Goal: Transaction & Acquisition: Book appointment/travel/reservation

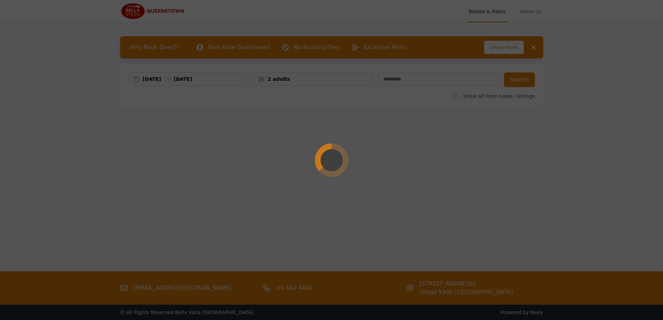
click at [157, 81] on div at bounding box center [331, 160] width 663 height 320
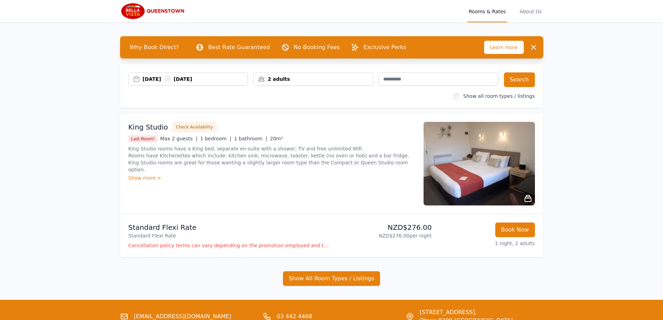
click at [157, 81] on div "[DATE] [DATE]" at bounding box center [195, 78] width 105 height 7
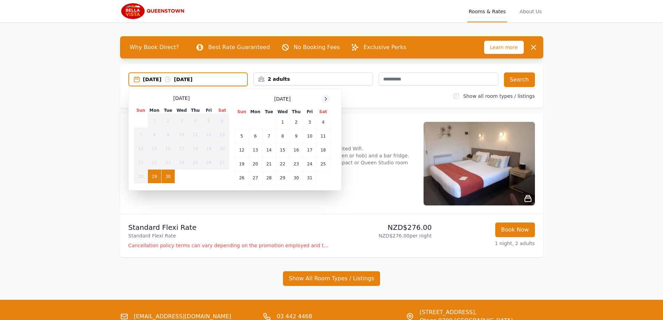
click at [324, 98] on icon at bounding box center [326, 99] width 6 height 6
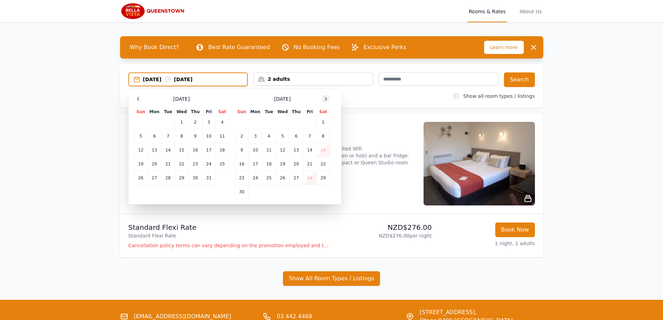
click at [324, 98] on icon at bounding box center [326, 99] width 6 height 6
click at [314, 166] on td "26" at bounding box center [309, 164] width 13 height 14
click at [259, 181] on td "29" at bounding box center [255, 178] width 14 height 14
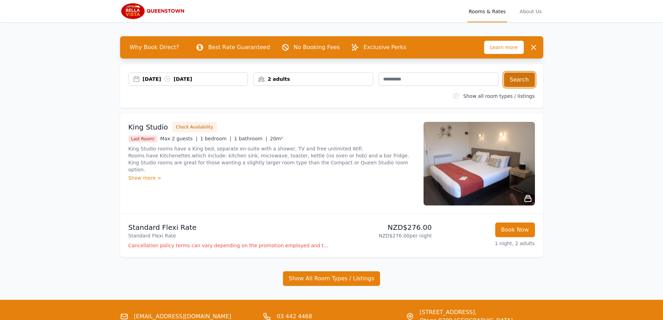
click at [522, 76] on button "Search" at bounding box center [519, 79] width 31 height 15
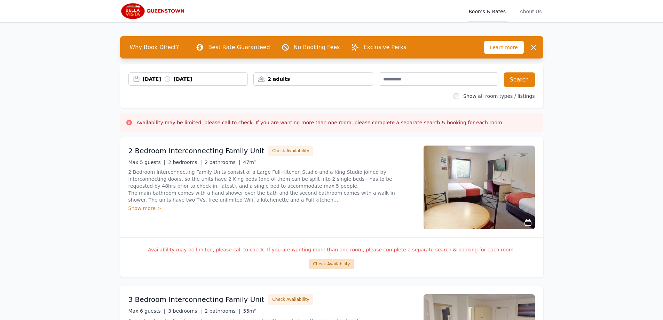
click at [328, 262] on button "Check Availability" at bounding box center [331, 264] width 45 height 10
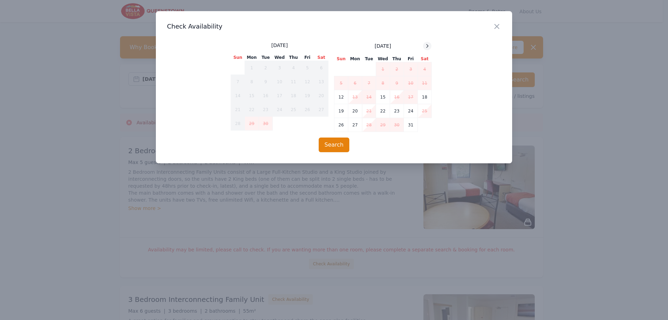
click at [427, 47] on icon at bounding box center [427, 46] width 6 height 6
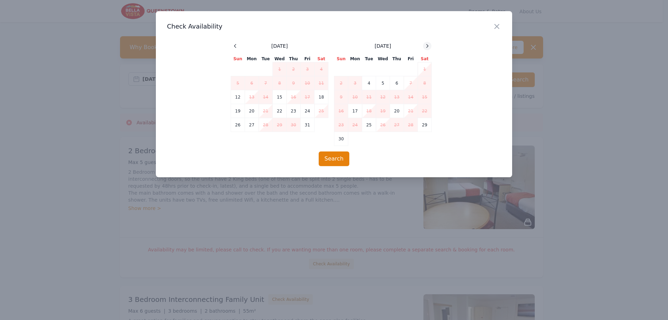
click at [427, 47] on icon at bounding box center [427, 46] width 6 height 6
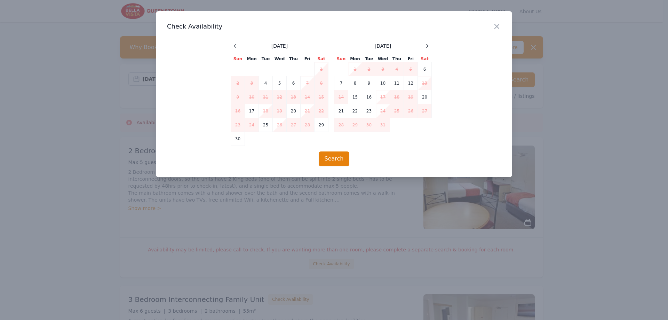
drag, startPoint x: 281, startPoint y: 186, endPoint x: 293, endPoint y: 176, distance: 15.1
click at [281, 183] on div at bounding box center [334, 160] width 668 height 320
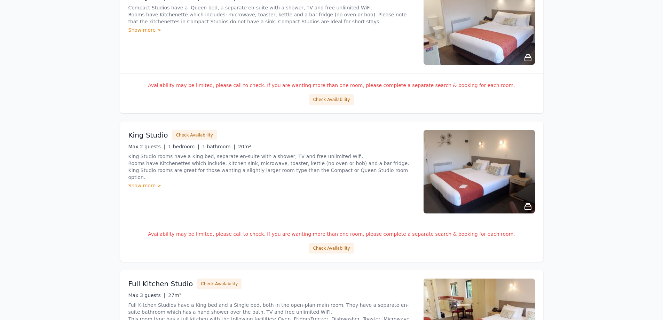
scroll to position [661, 0]
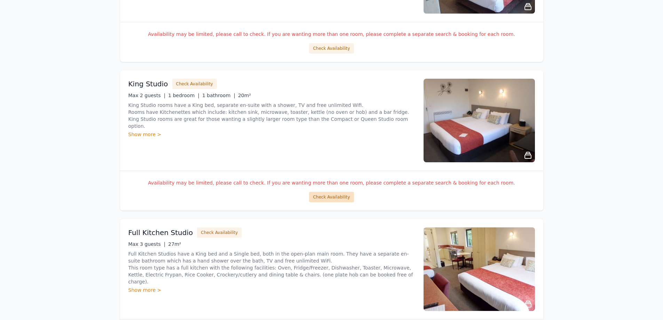
click at [325, 200] on button "Check Availability" at bounding box center [331, 197] width 45 height 10
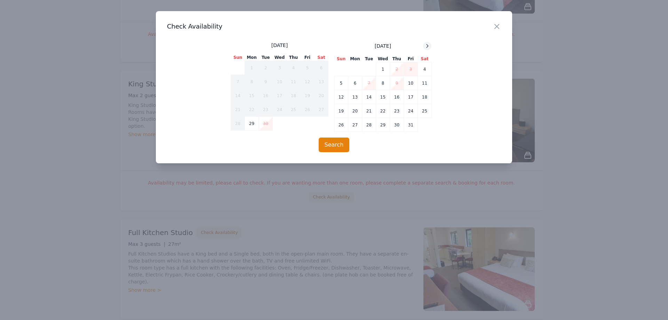
click at [429, 46] on div at bounding box center [427, 46] width 8 height 8
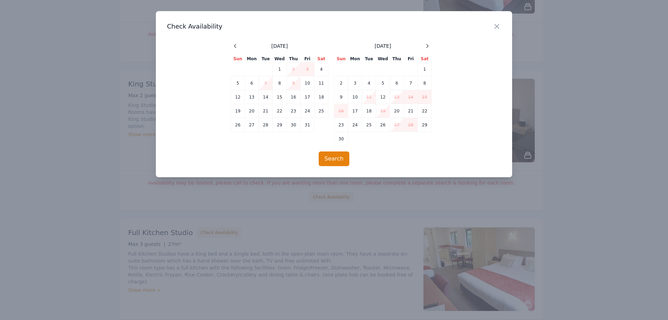
click at [254, 239] on div at bounding box center [334, 160] width 668 height 320
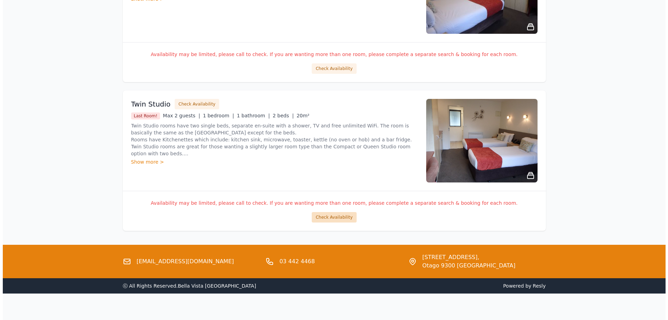
scroll to position [1242, 0]
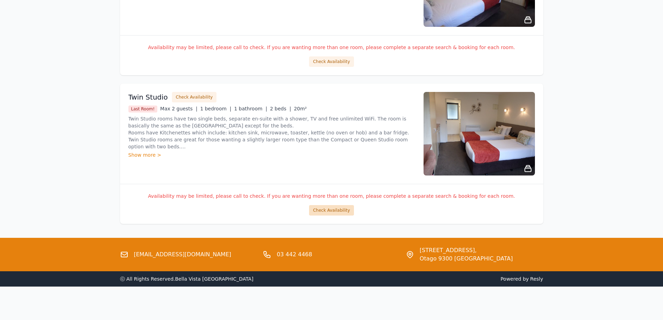
click at [324, 208] on button "Check Availability" at bounding box center [331, 210] width 45 height 10
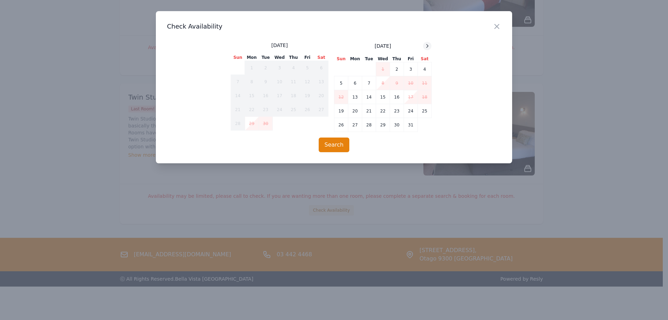
click at [427, 48] on icon at bounding box center [427, 46] width 6 height 6
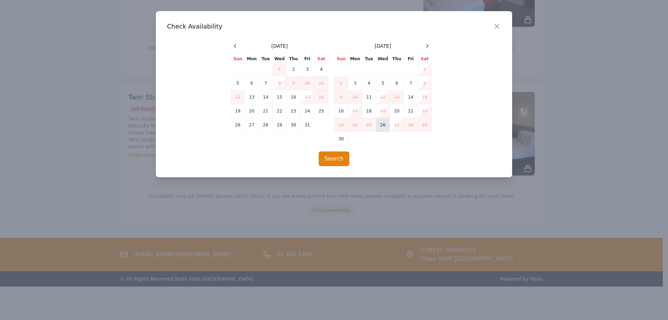
click at [382, 127] on td "26" at bounding box center [383, 125] width 14 height 14
click at [399, 127] on td "27" at bounding box center [397, 125] width 14 height 14
click at [342, 158] on button "Search" at bounding box center [334, 158] width 31 height 15
